Goal: Information Seeking & Learning: Learn about a topic

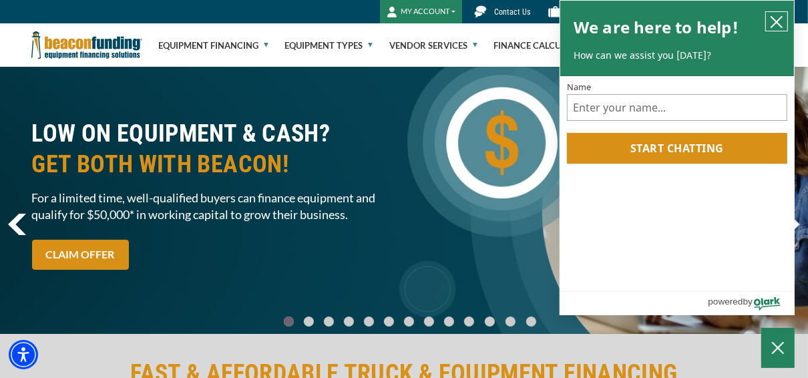
click at [777, 19] on icon "close chatbox" at bounding box center [776, 21] width 13 height 13
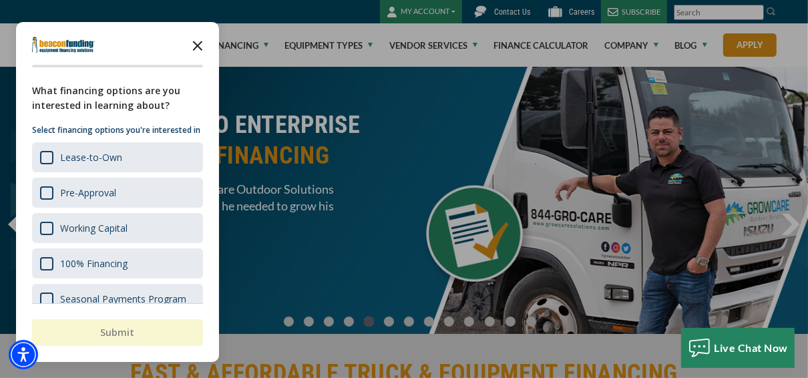
click at [198, 45] on polygon "Close the survey" at bounding box center [198, 46] width 10 height 10
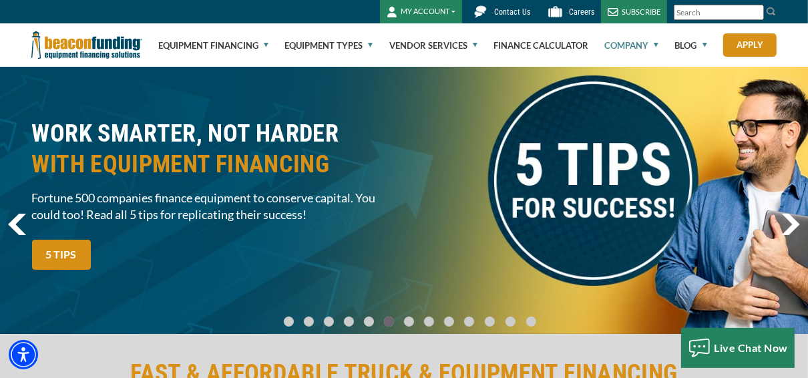
click at [654, 43] on link "Company" at bounding box center [631, 45] width 54 height 43
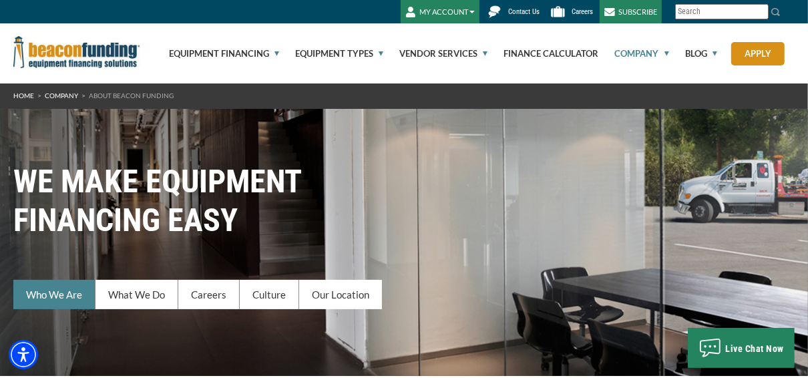
click at [54, 293] on link "Who We Are" at bounding box center [54, 294] width 82 height 29
